Goal: Feedback & Contribution: Leave review/rating

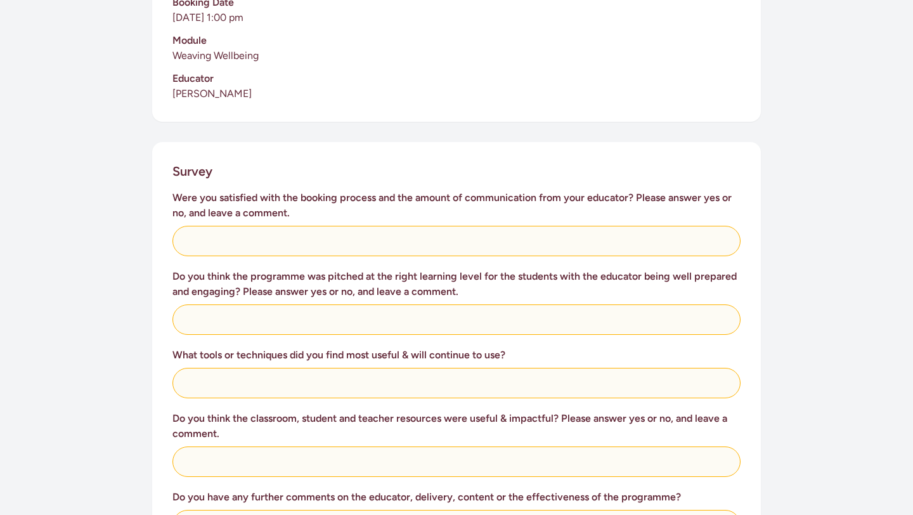
scroll to position [392, 0]
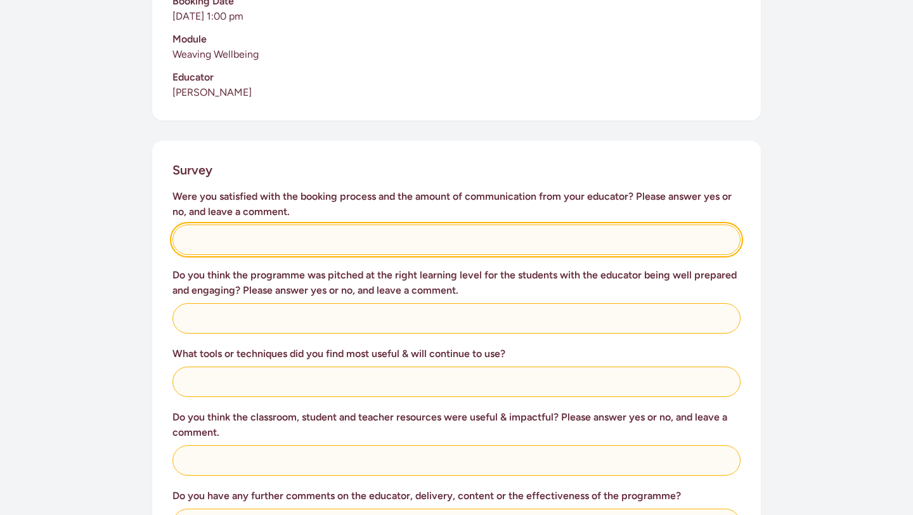
click at [442, 245] on input "text" at bounding box center [456, 239] width 568 height 30
type input "yes"
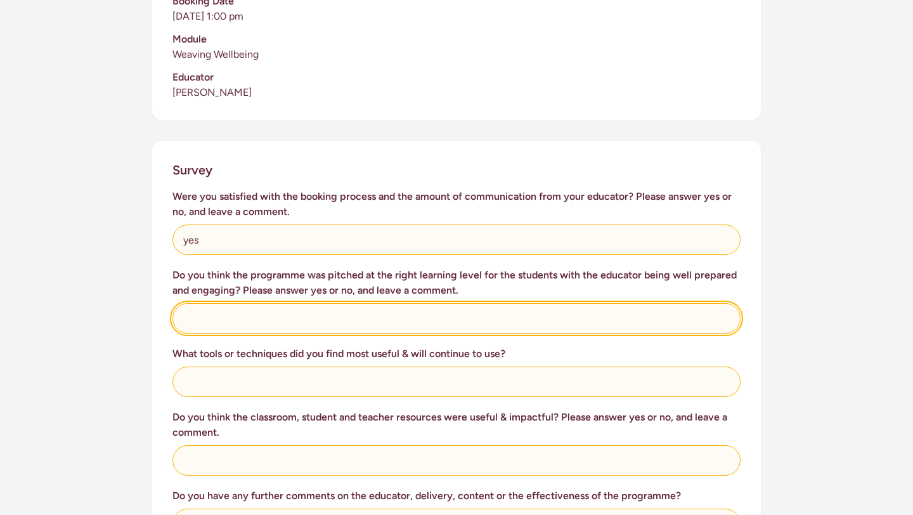
click at [349, 316] on input "text" at bounding box center [456, 318] width 568 height 30
type input "yes, it was set perfectly"
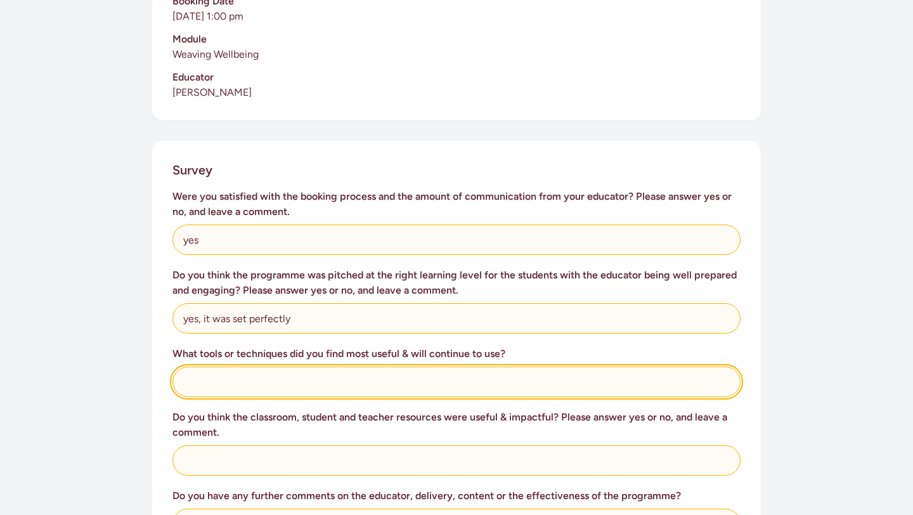
click at [285, 380] on input "text" at bounding box center [456, 381] width 568 height 30
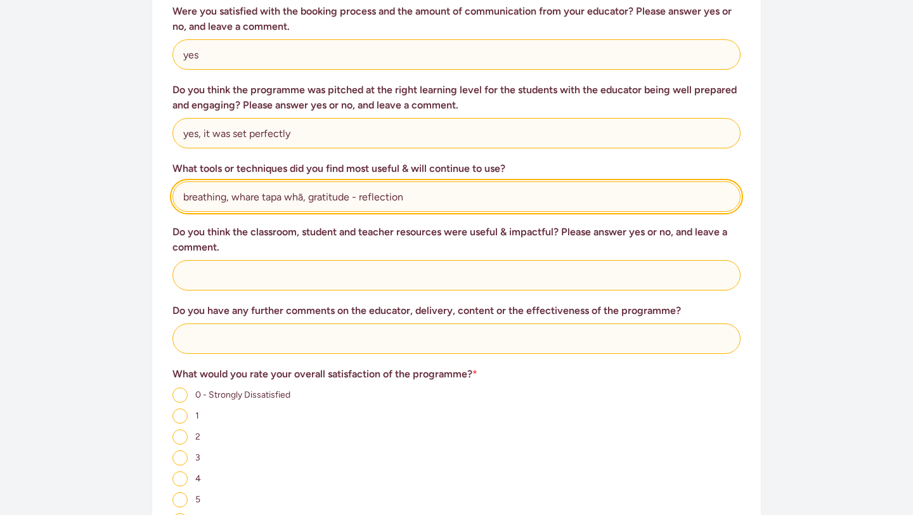
scroll to position [581, 0]
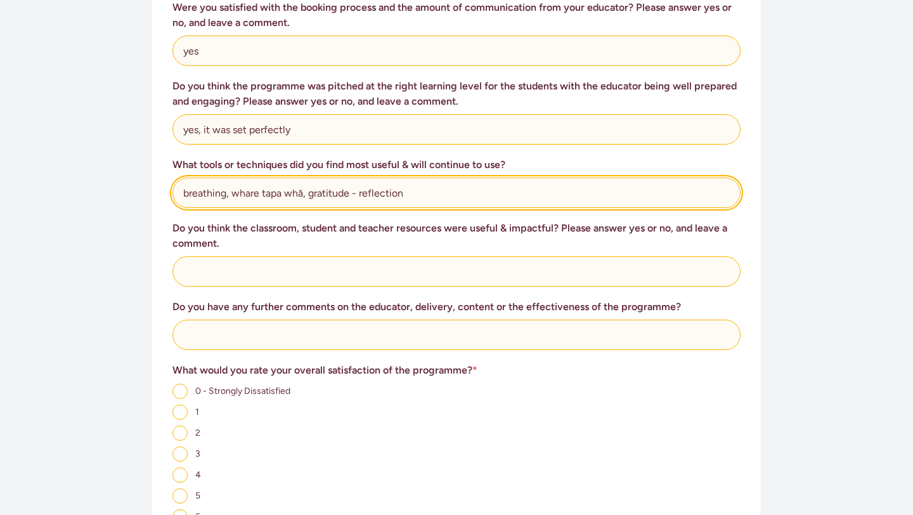
type input "breathing, whare tapa whā, gratitude - reflection"
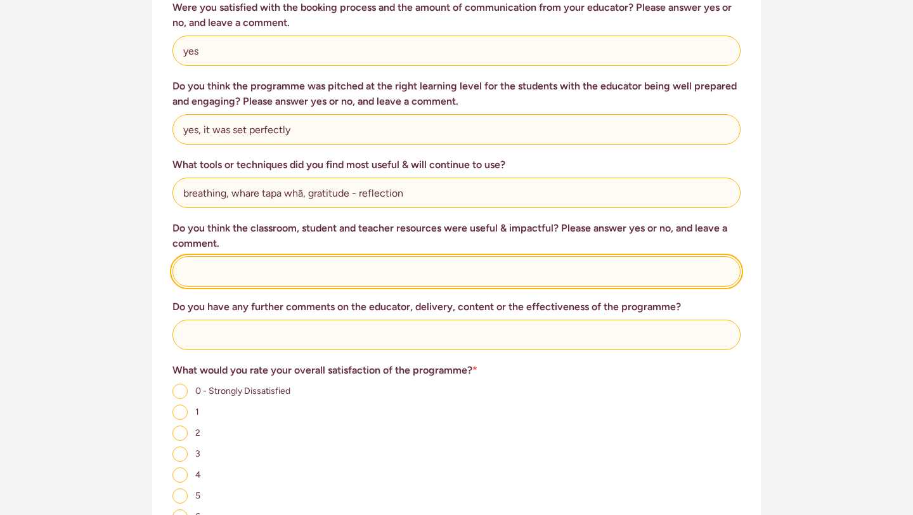
click at [317, 266] on input "text" at bounding box center [456, 271] width 568 height 30
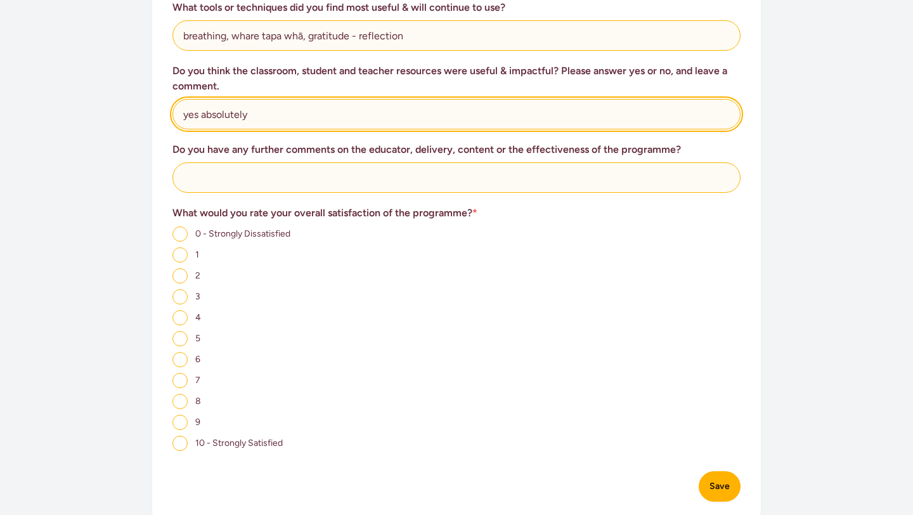
scroll to position [742, 0]
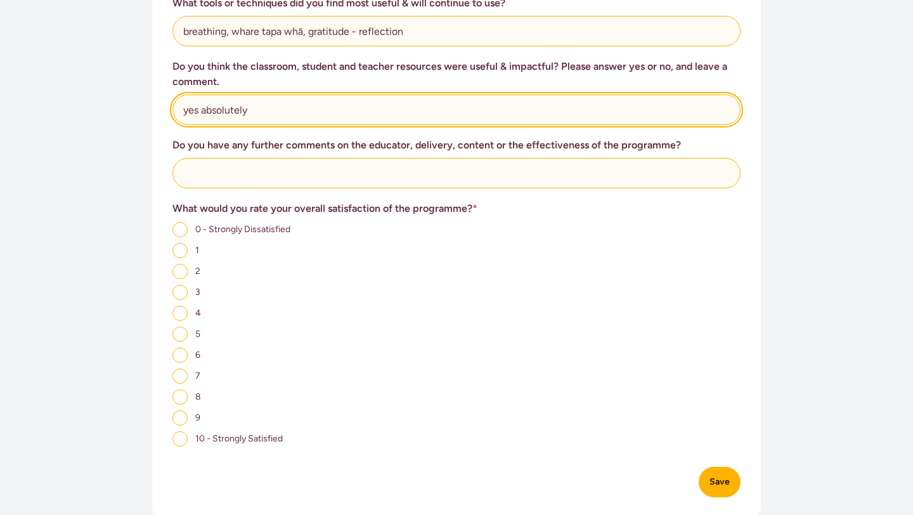
type input "yes absolutely"
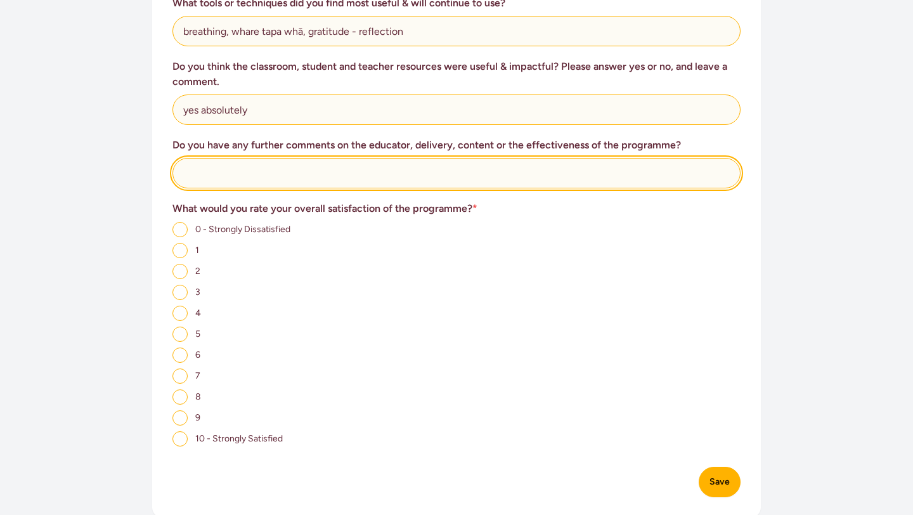
click at [298, 181] on input "text" at bounding box center [456, 173] width 568 height 30
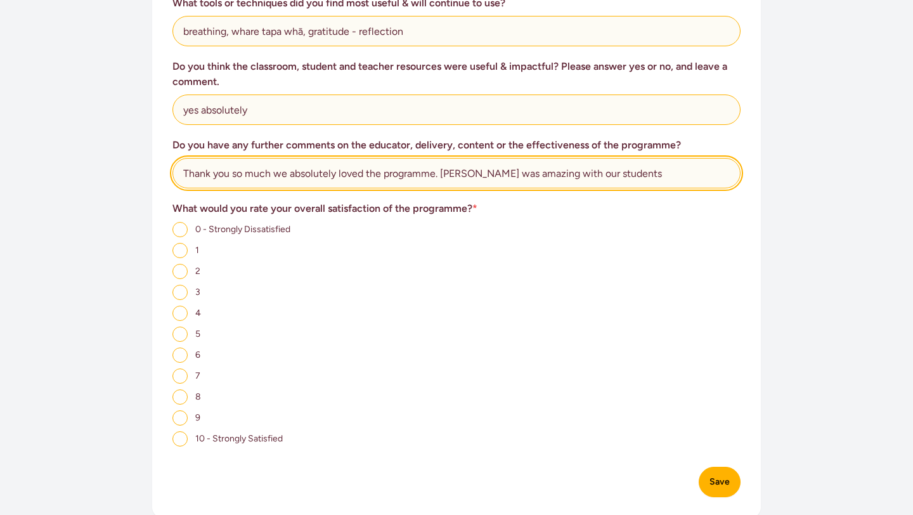
type input "Thank you so much we absolutely loved the programme. [PERSON_NAME] was amazing …"
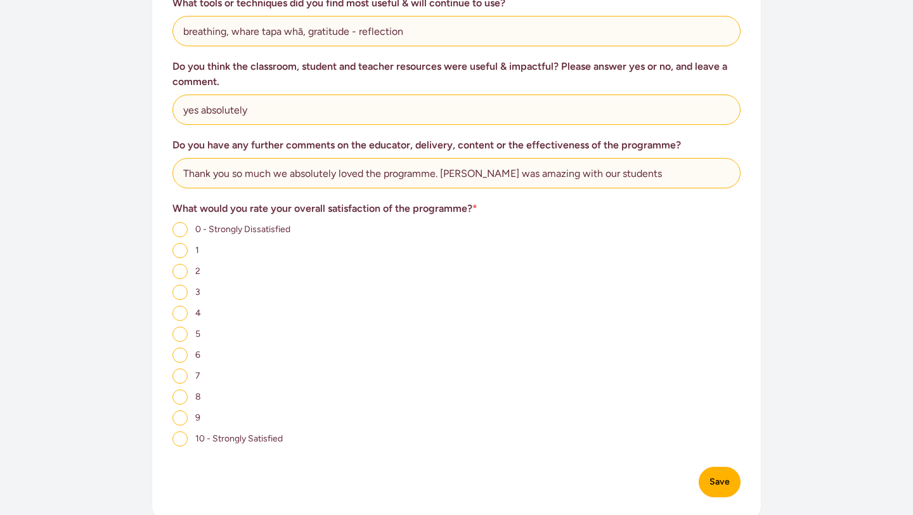
click at [299, 288] on div "3" at bounding box center [456, 292] width 568 height 16
click at [177, 442] on input "10 - Strongly Satisfied" at bounding box center [179, 438] width 15 height 15
radio input "true"
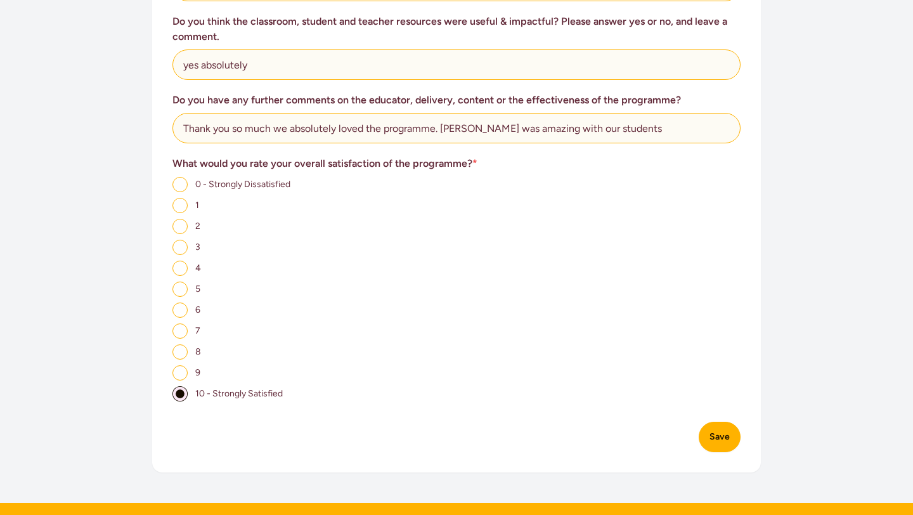
scroll to position [808, 0]
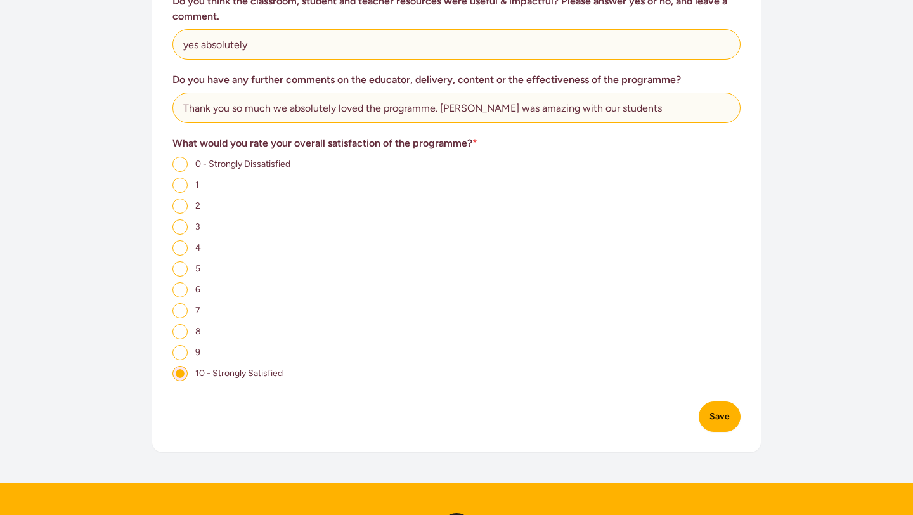
click at [722, 420] on button "Save" at bounding box center [720, 416] width 42 height 30
